Goal: Task Accomplishment & Management: Use online tool/utility

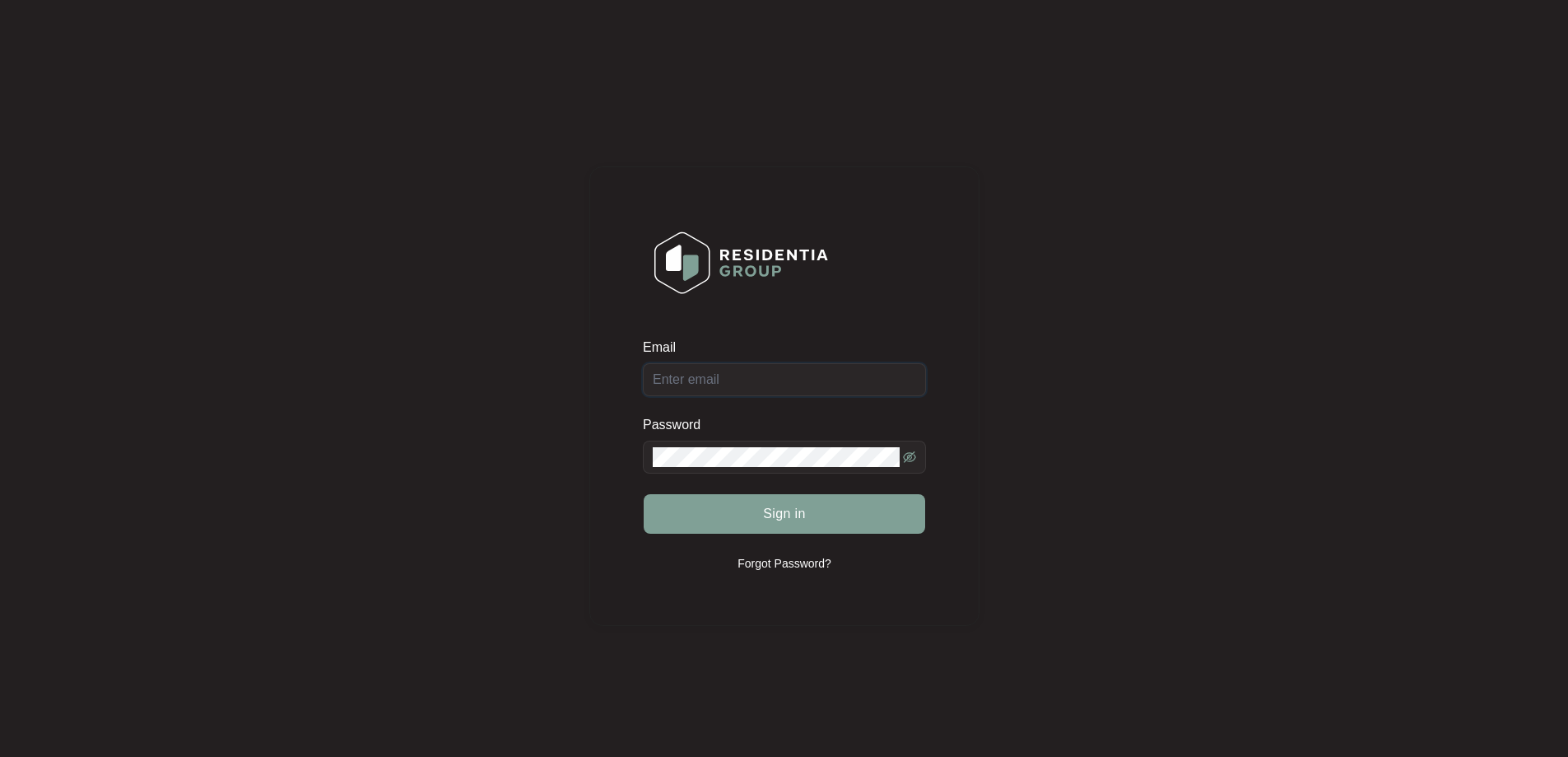
type input "[EMAIL_ADDRESS][DOMAIN_NAME]"
click at [912, 458] on icon "eye-invisible" at bounding box center [910, 457] width 13 height 13
click at [869, 517] on button "Sign in" at bounding box center [784, 514] width 282 height 39
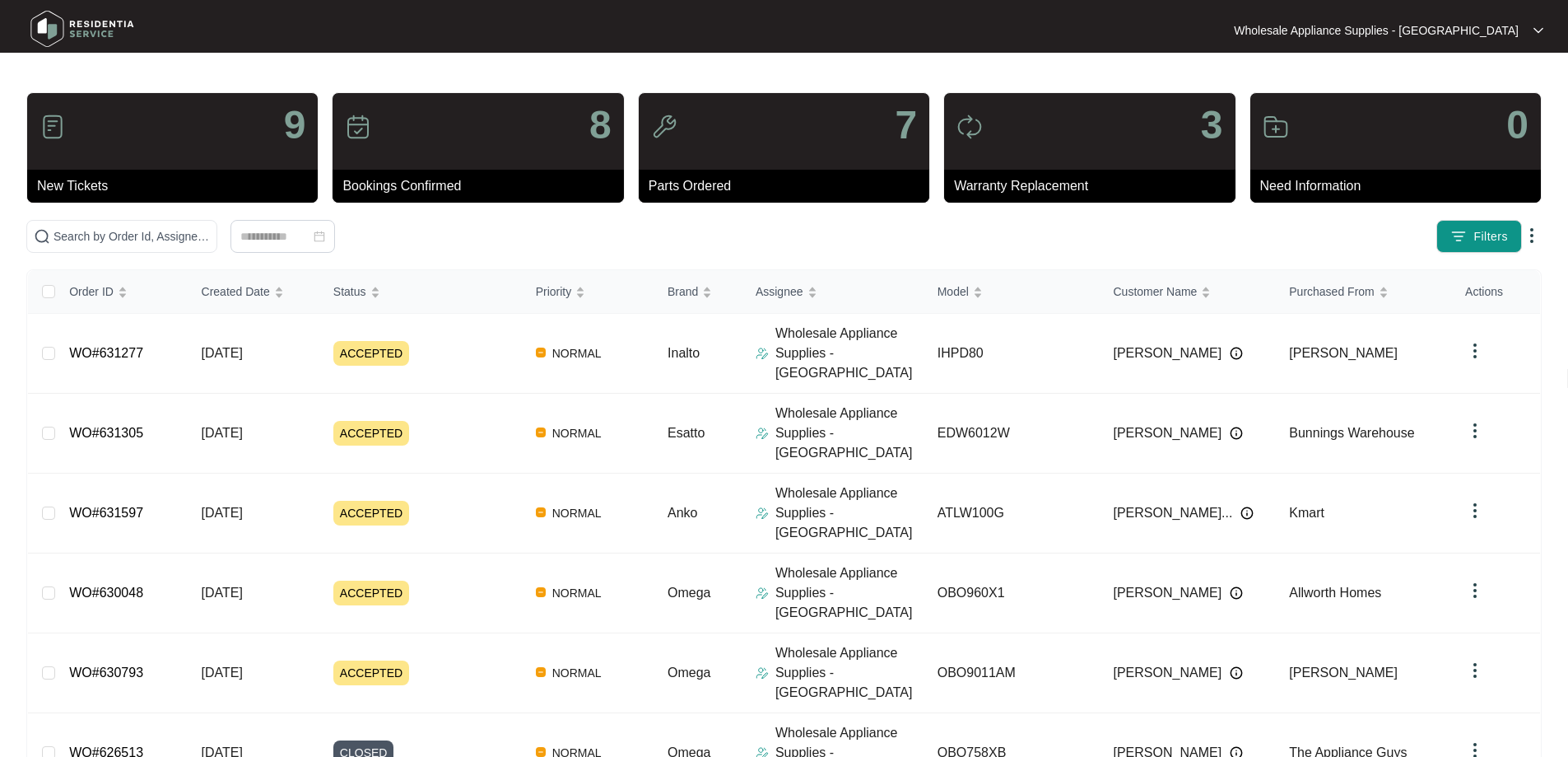
click at [802, 73] on main "9 New Tickets 8 Bookings Confirmed 7 Parts Ordered 3 Warranty Replacement 0 Nee…" at bounding box center [784, 596] width 1568 height 1192
click at [210, 241] on input "text" at bounding box center [131, 236] width 156 height 18
paste input "SHPD80W"
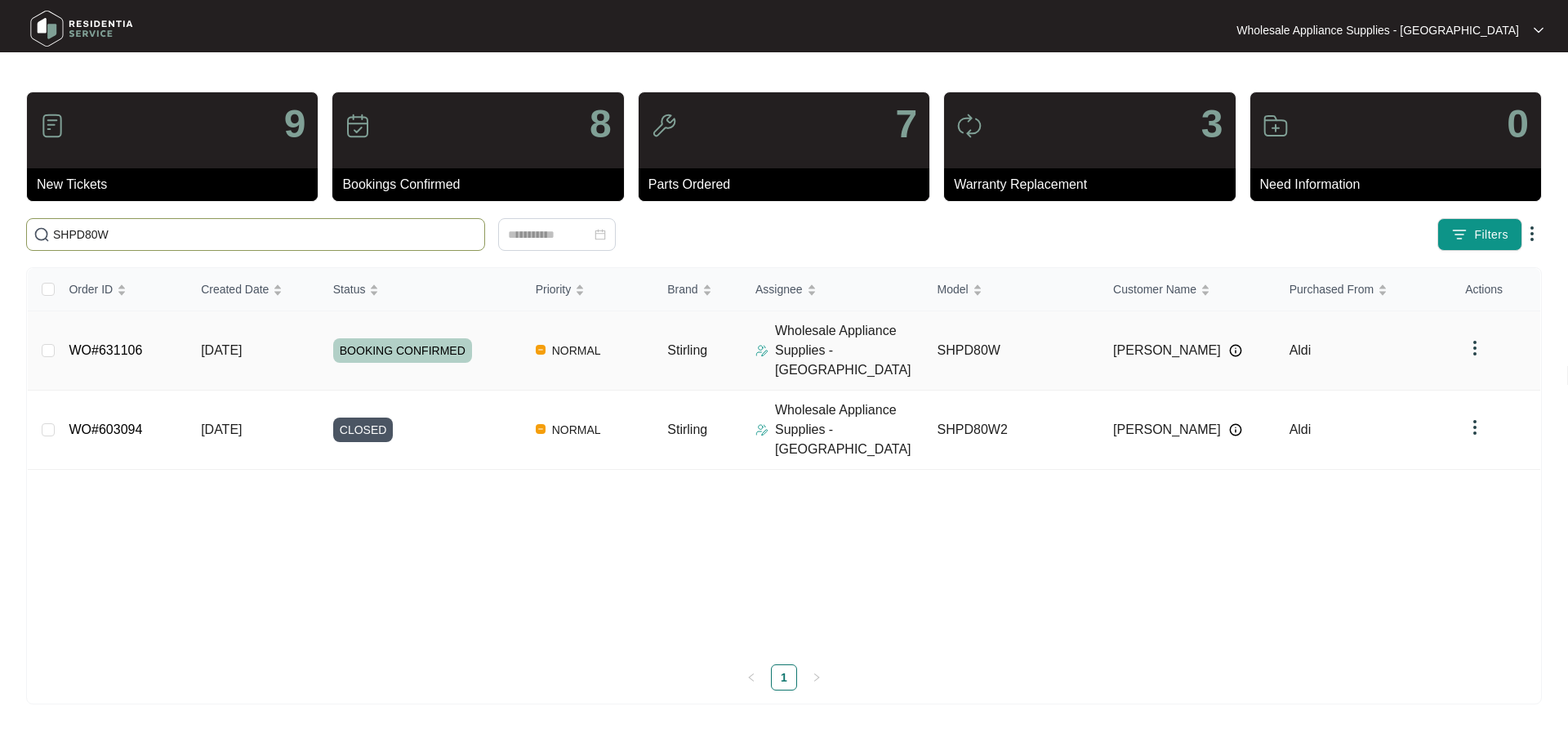
type input "SHPD80W"
click at [217, 343] on span "[DATE]" at bounding box center [220, 350] width 41 height 14
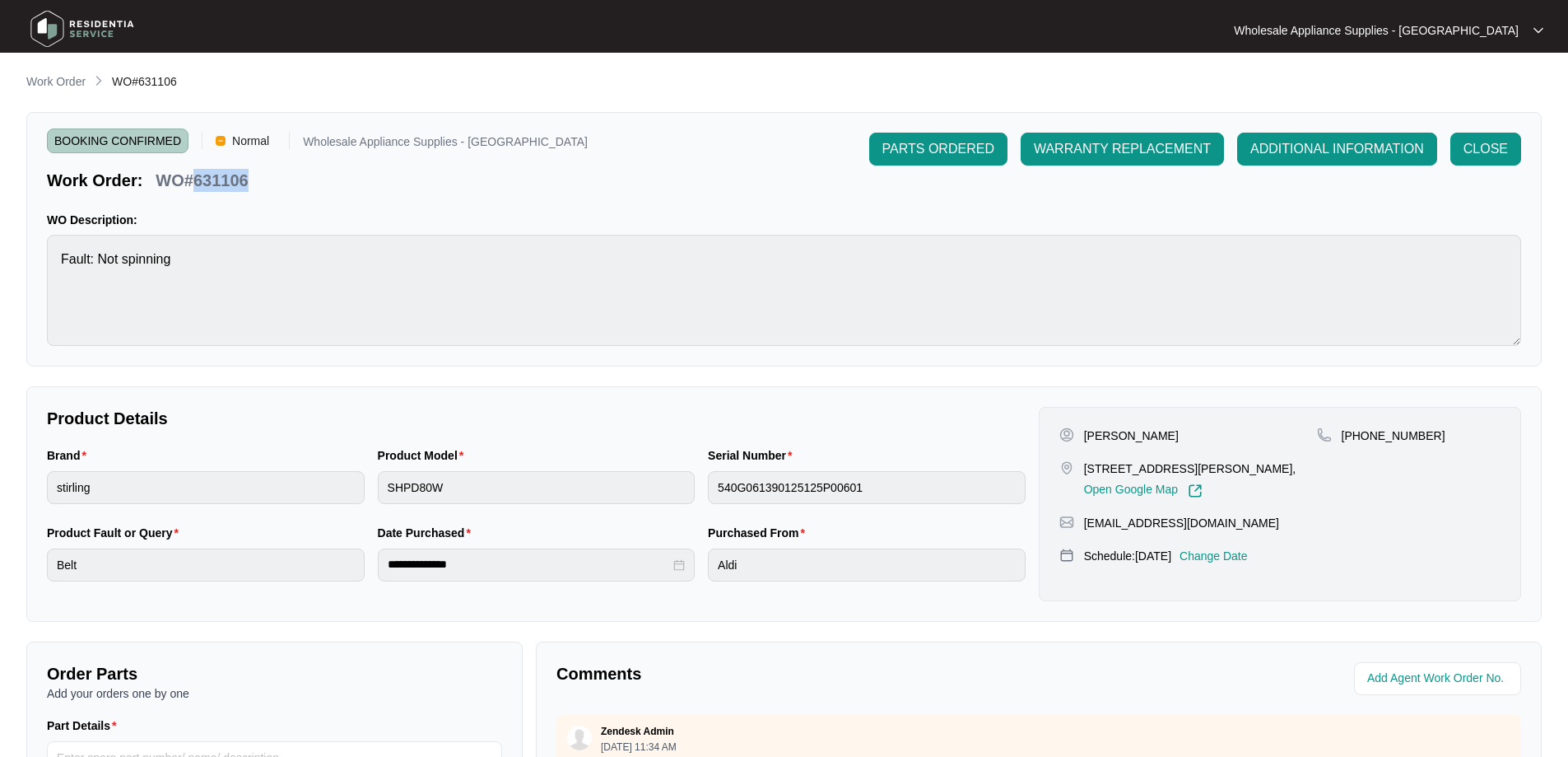
drag, startPoint x: 270, startPoint y: 168, endPoint x: 195, endPoint y: 183, distance: 76.5
click at [195, 183] on div "Work Order: WO#631106" at bounding box center [317, 177] width 540 height 29
copy p "631106"
click at [71, 84] on p "Work Order" at bounding box center [56, 80] width 59 height 16
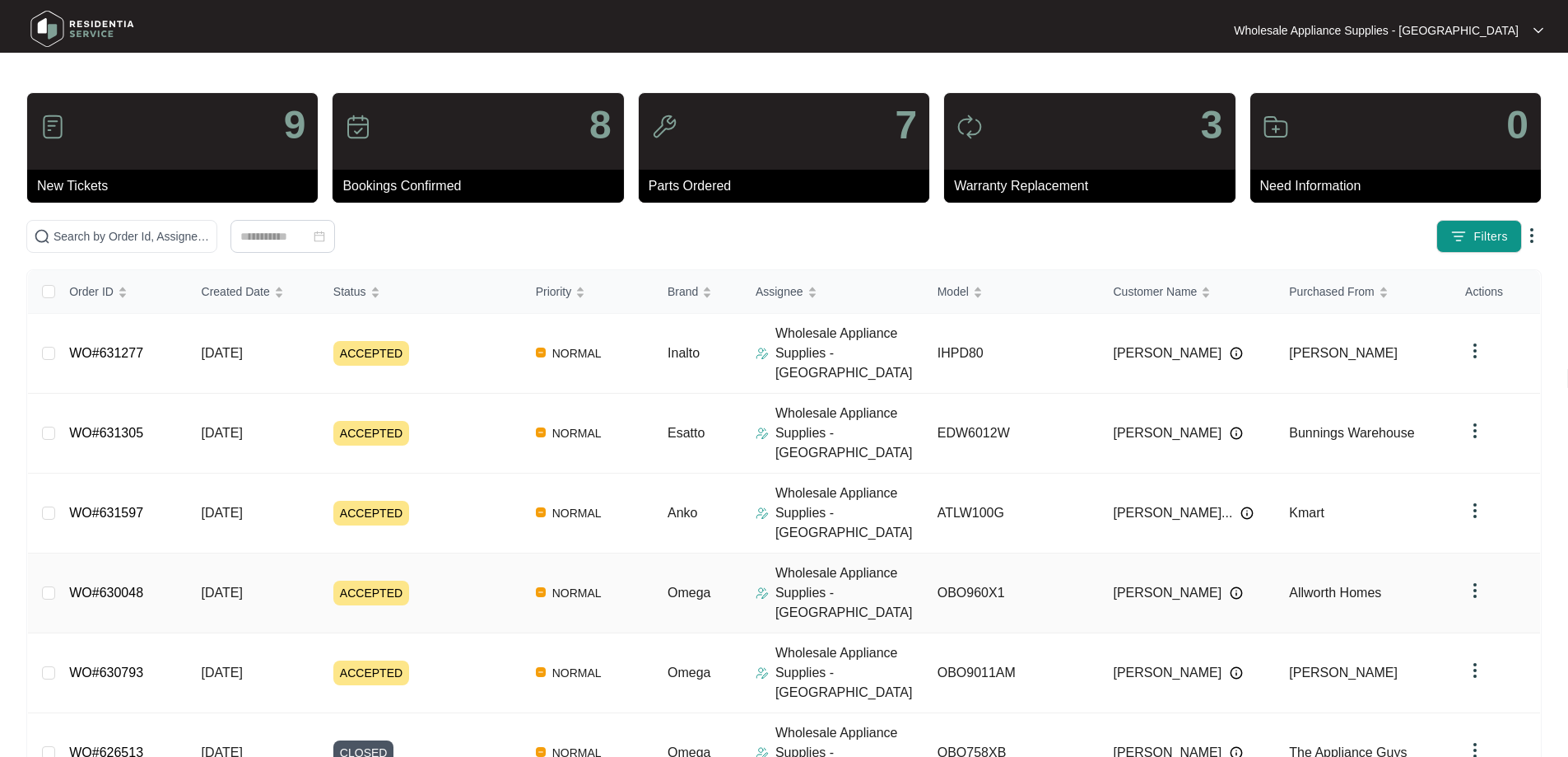
scroll to position [137, 0]
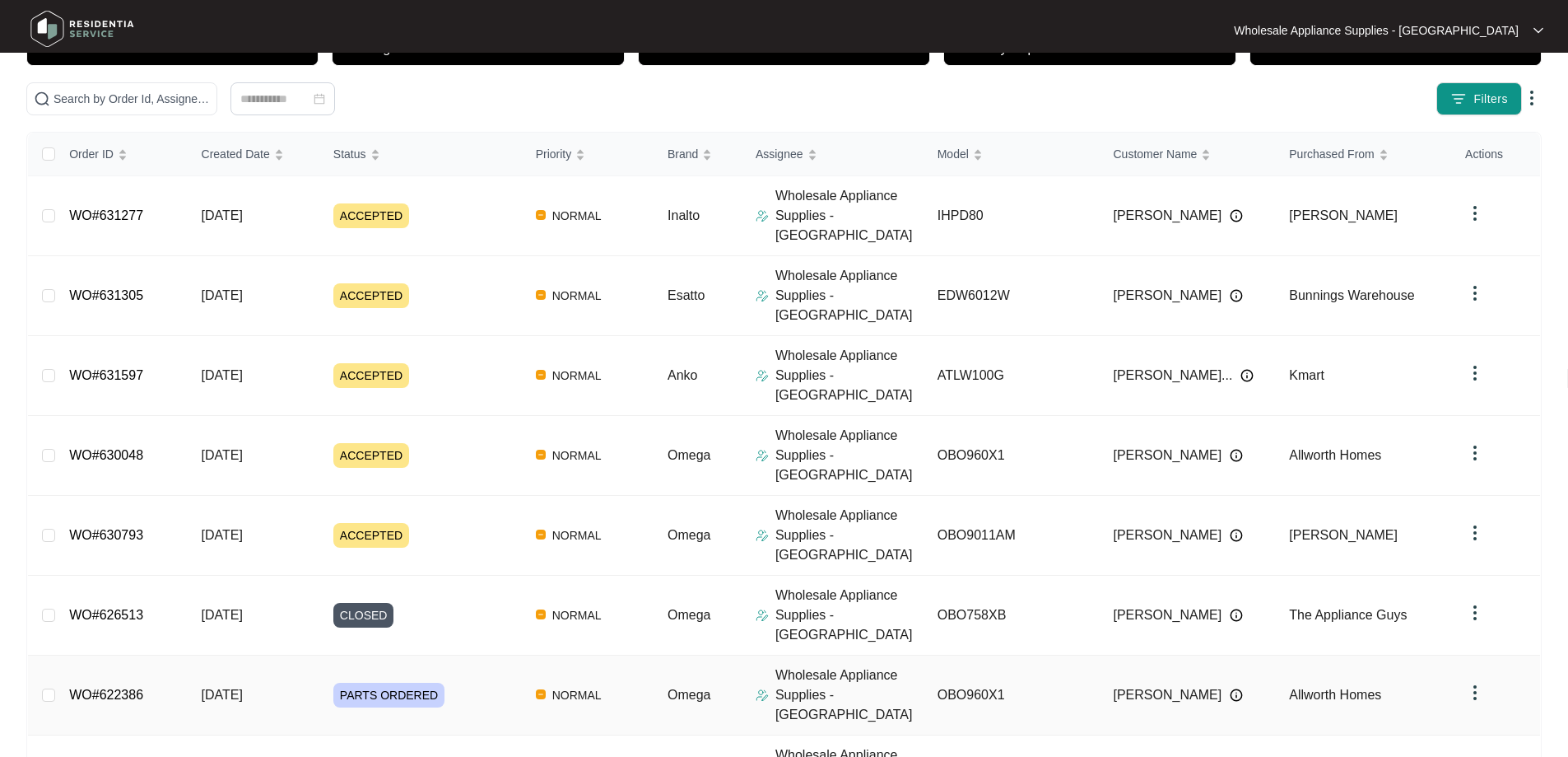
click at [863, 665] on p "Wholesale Appliance Supplies - [GEOGRAPHIC_DATA]" at bounding box center [850, 695] width 149 height 59
click at [133, 687] on link "WO#622386" at bounding box center [105, 694] width 74 height 14
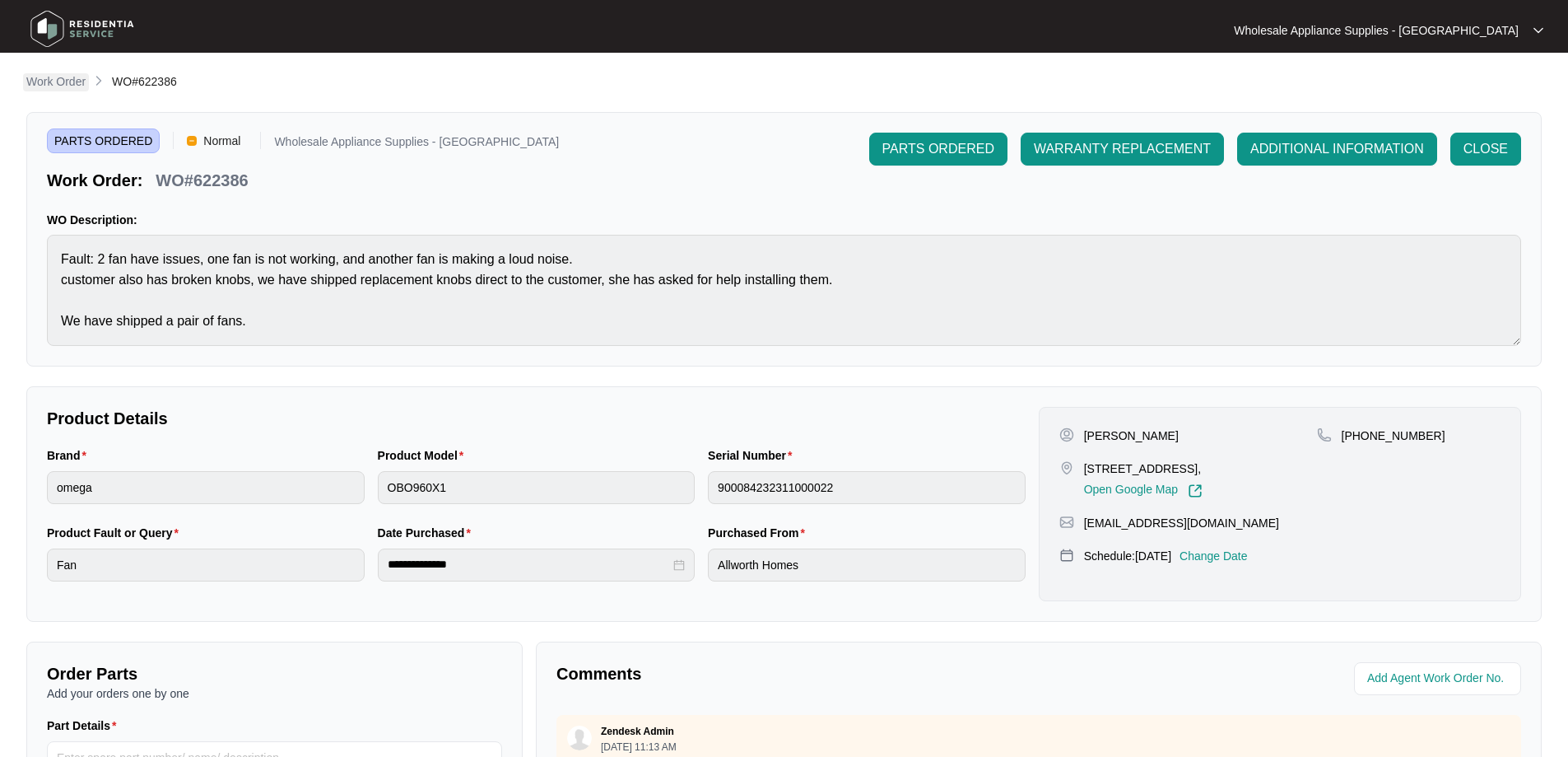
click at [73, 82] on p "Work Order" at bounding box center [56, 80] width 59 height 16
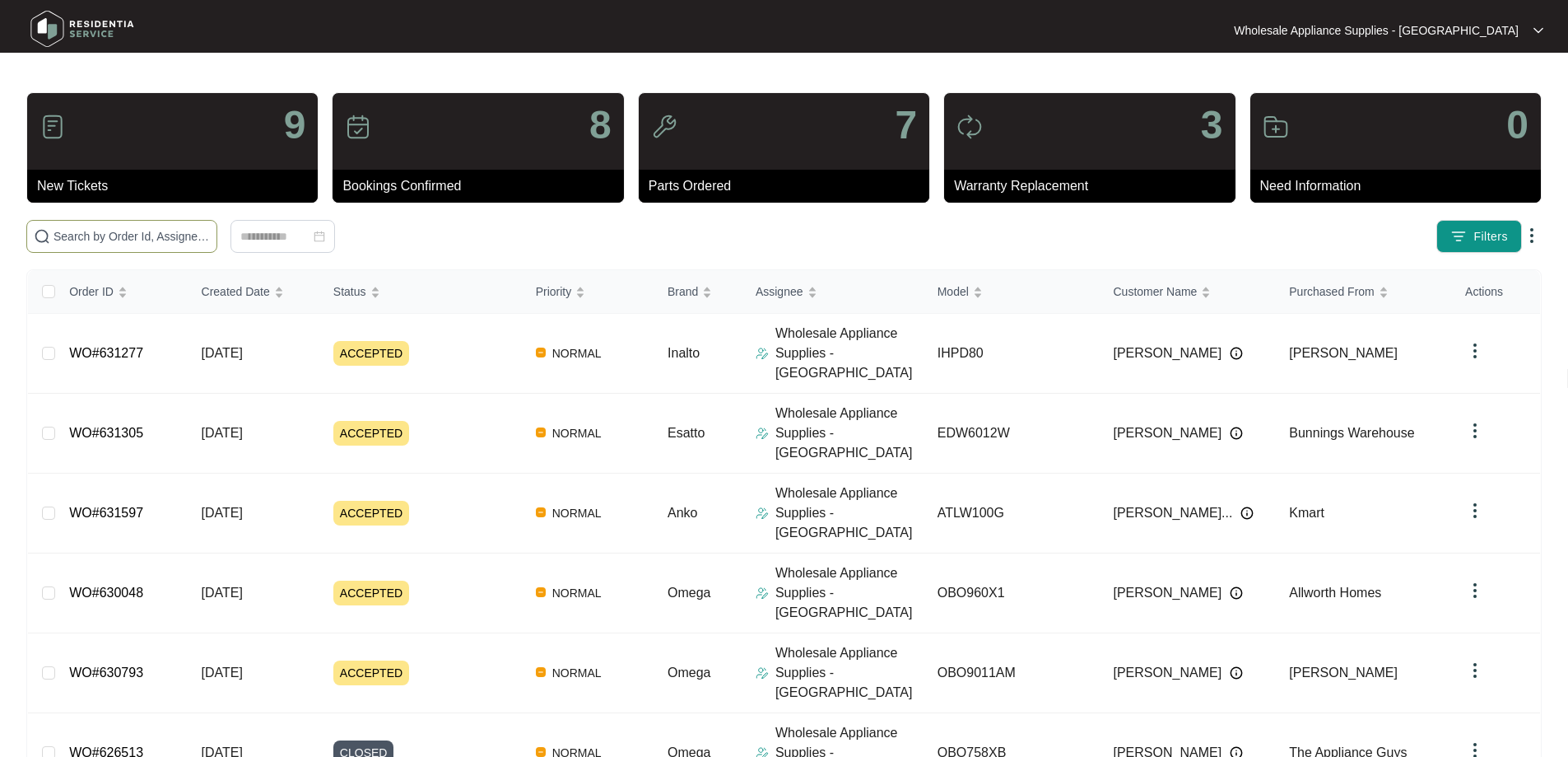
click at [210, 235] on input "text" at bounding box center [131, 236] width 156 height 18
paste input "631305"
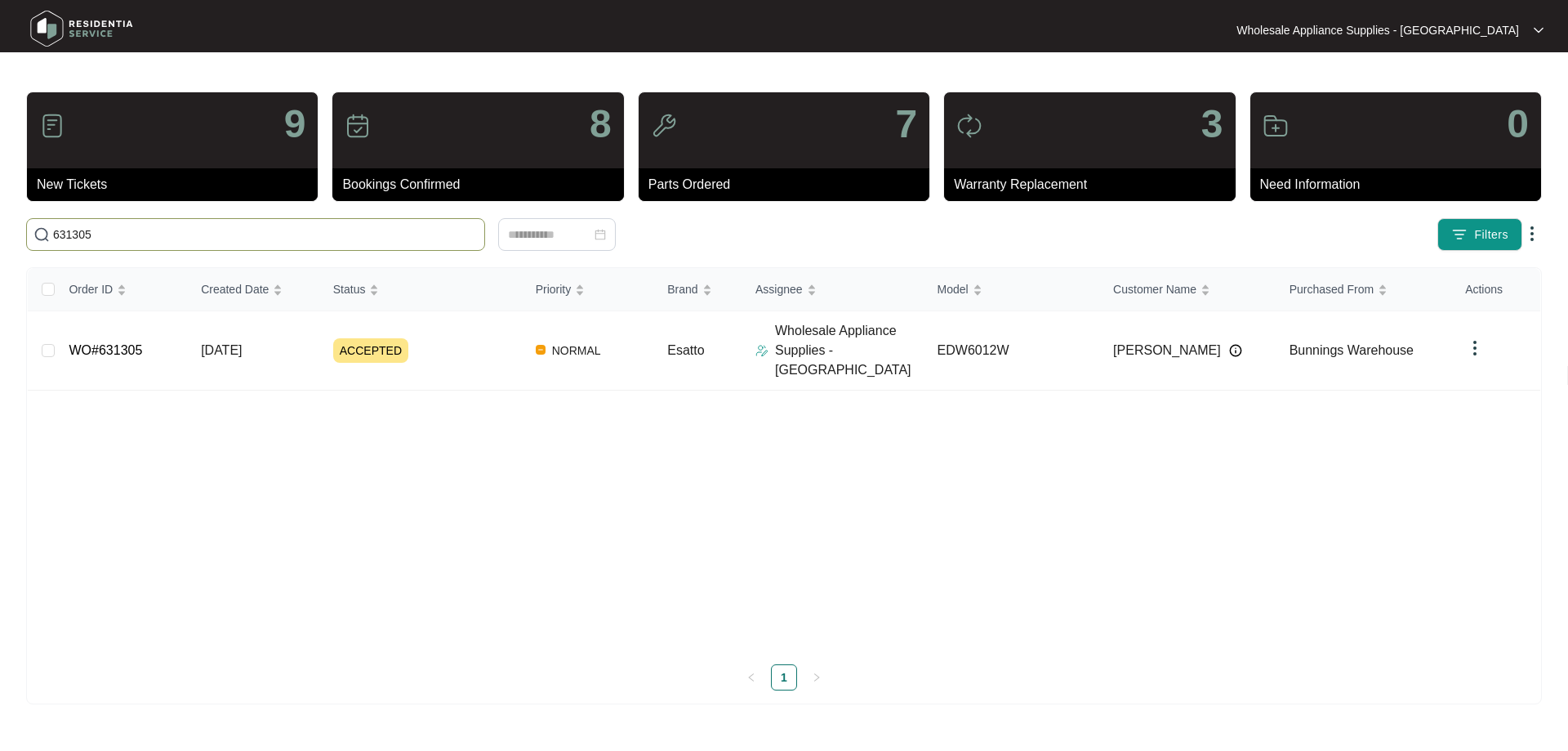
type input "631305"
click at [241, 343] on span "[DATE]" at bounding box center [220, 350] width 41 height 14
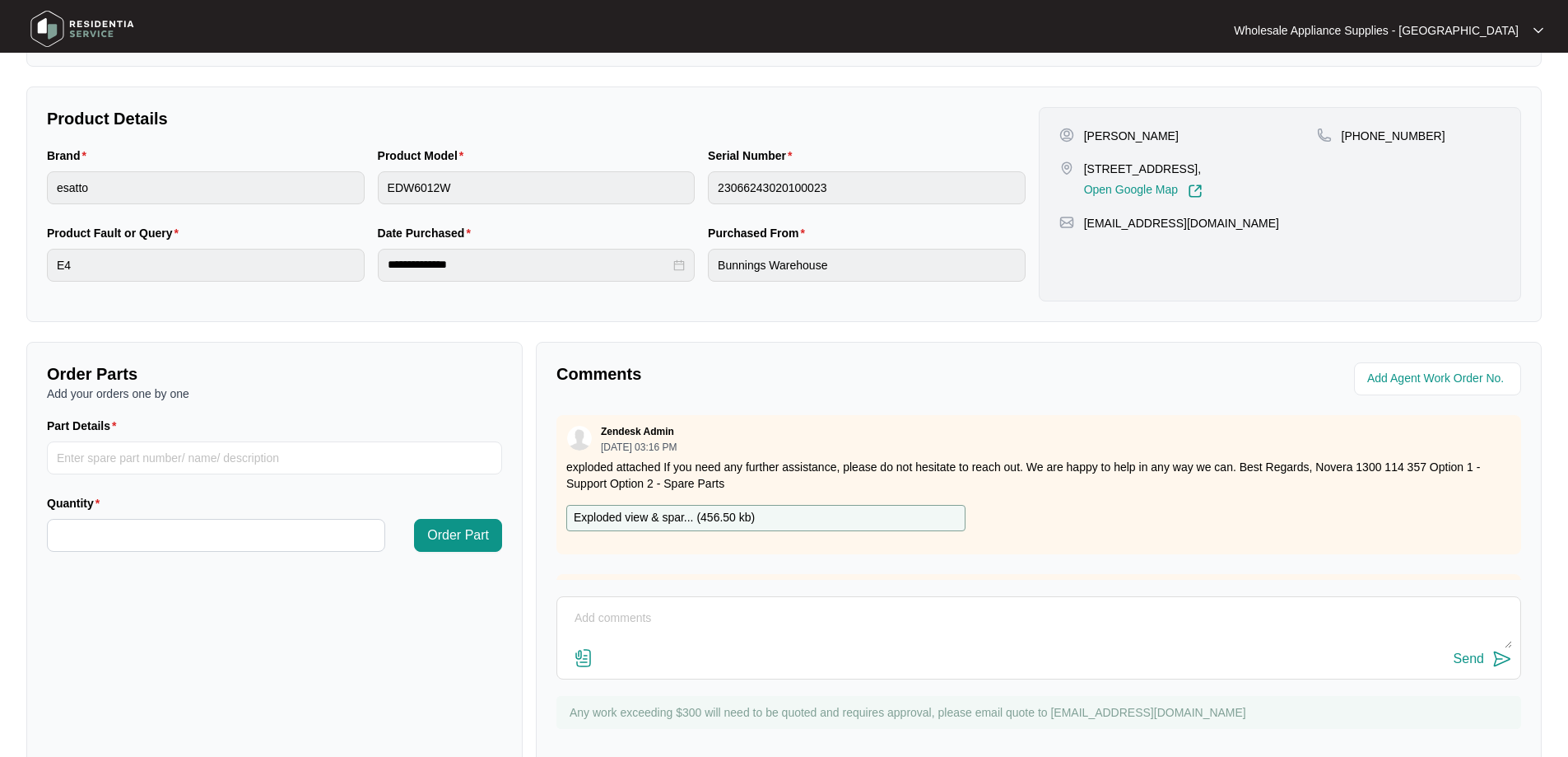
scroll to position [336, 0]
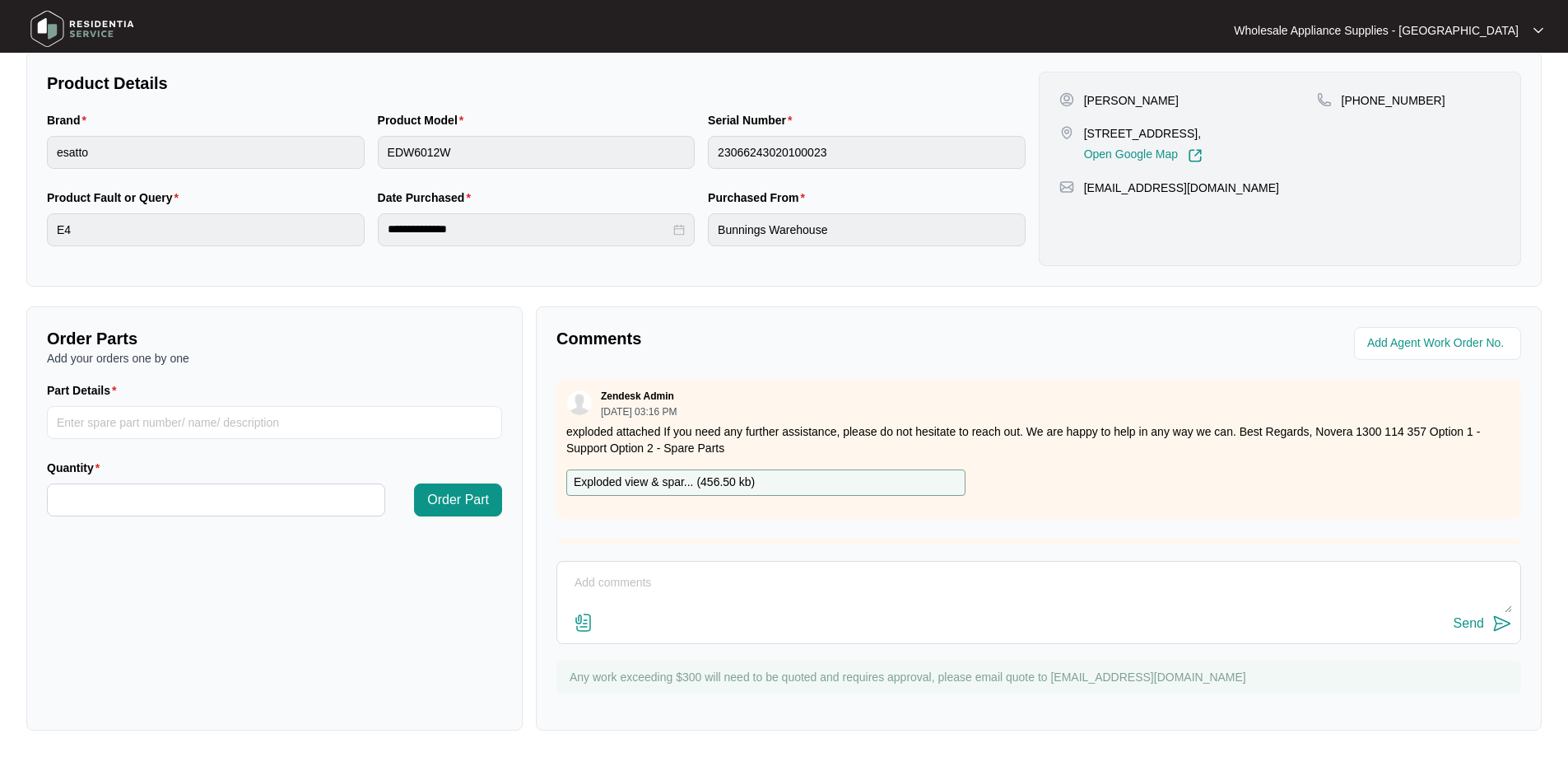
click at [925, 588] on textarea at bounding box center [1038, 591] width 946 height 43
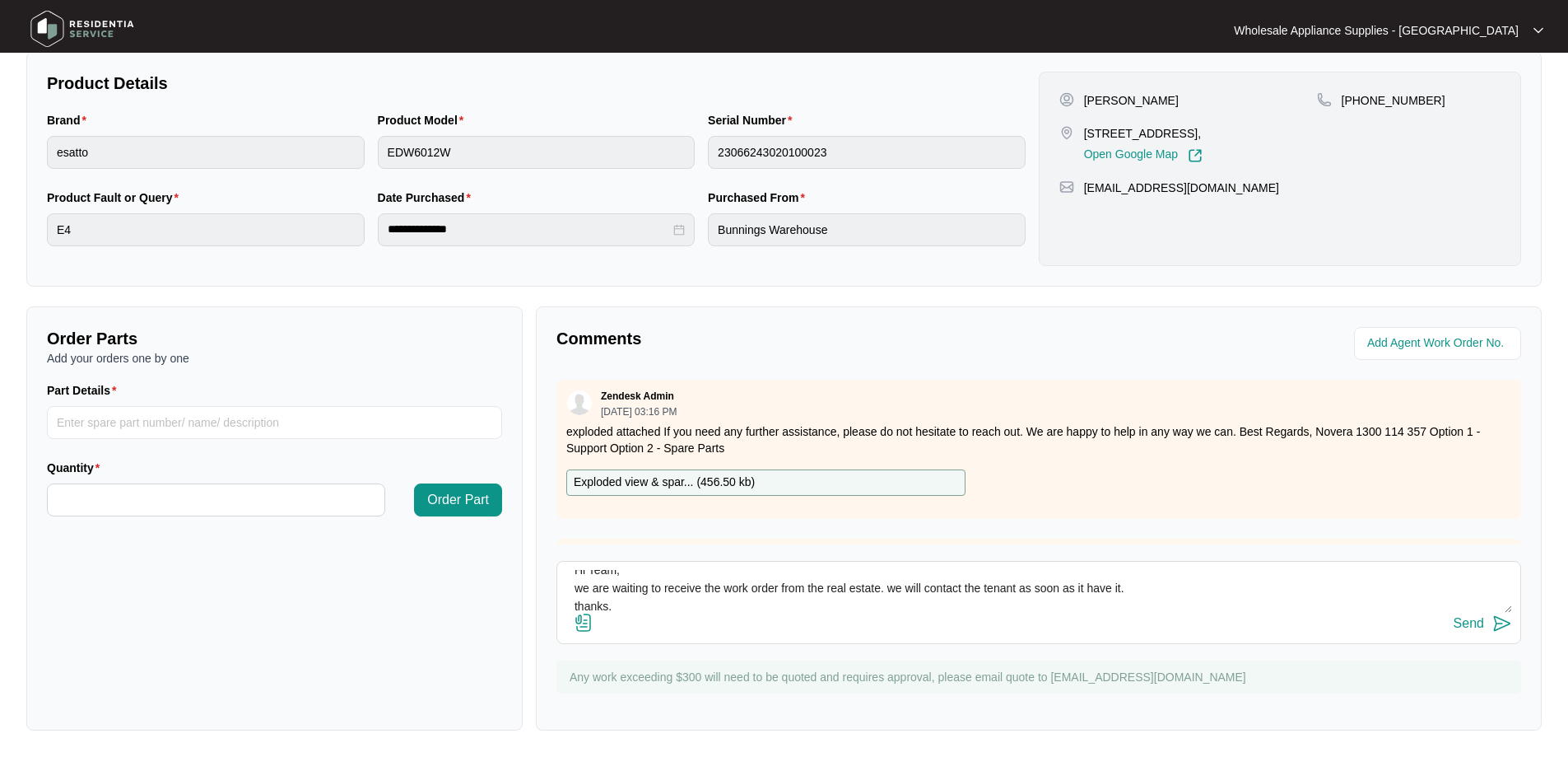
type textarea "Hi Team, we are waiting to receive the work order from the real estate. we will…"
click at [1472, 625] on div "Send" at bounding box center [1468, 623] width 31 height 14
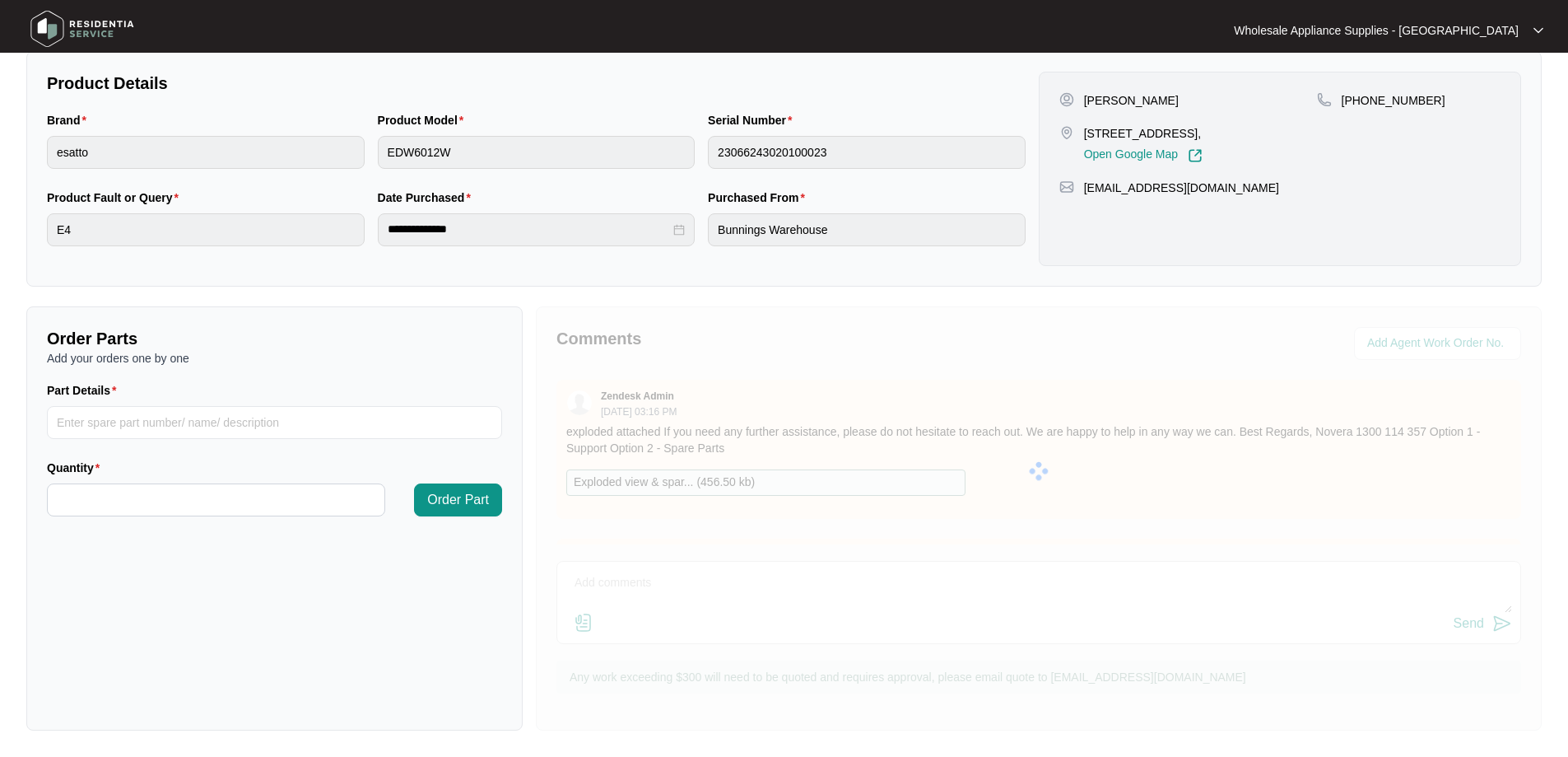
scroll to position [0, 0]
